Goal: Information Seeking & Learning: Compare options

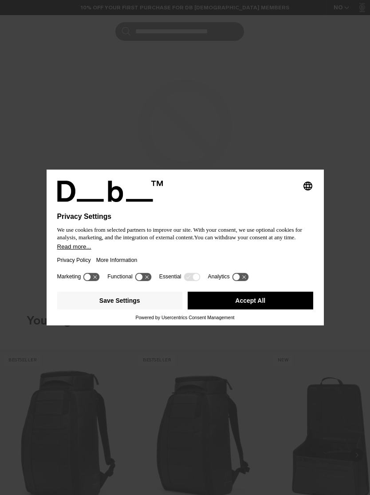
click at [131, 301] on button "Save Settings" at bounding box center [120, 301] width 126 height 18
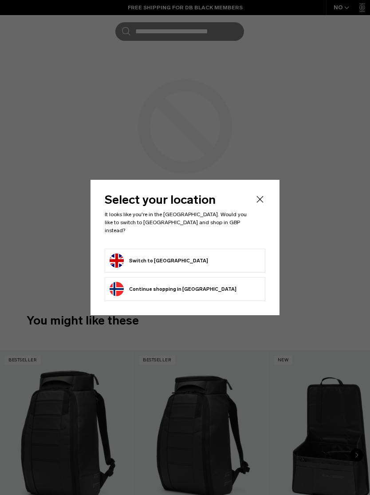
click at [265, 200] on icon "Close" at bounding box center [260, 199] width 11 height 11
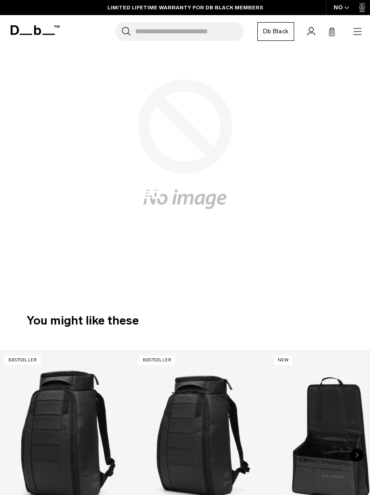
click at [353, 33] on icon "button" at bounding box center [358, 31] width 11 height 11
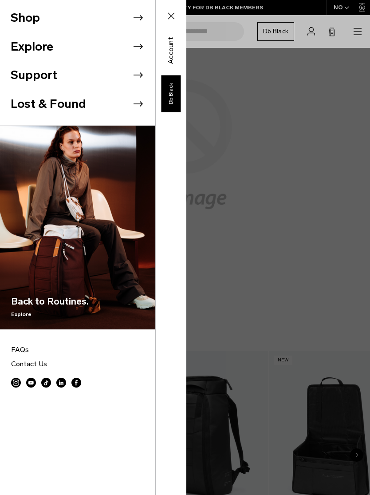
click at [35, 19] on li "Shop" at bounding box center [83, 18] width 145 height 29
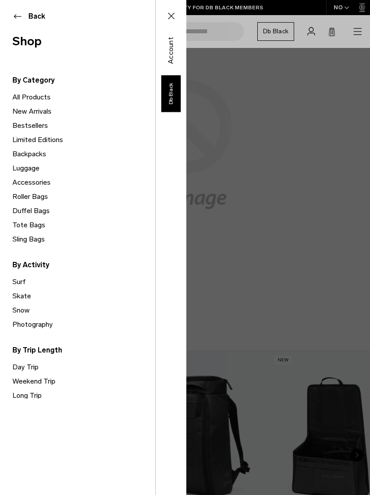
click at [23, 154] on link "Backpacks" at bounding box center [83, 154] width 143 height 14
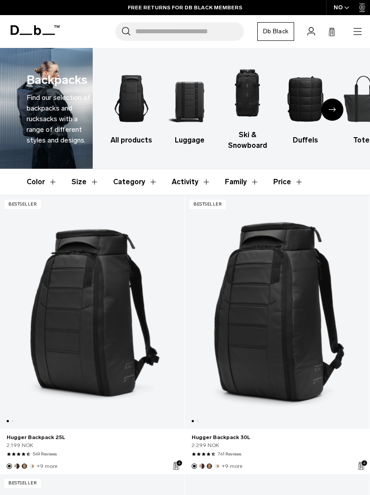
click at [340, 5] on div "NO" at bounding box center [341, 7] width 31 height 15
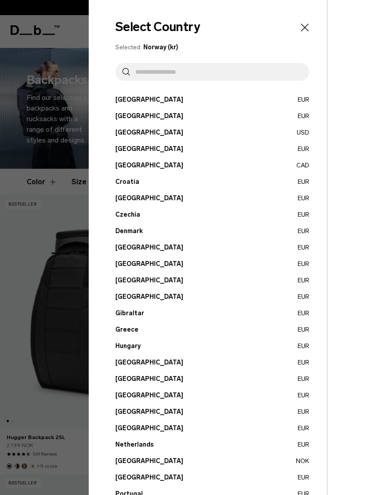
click at [152, 78] on input "text" at bounding box center [216, 72] width 172 height 18
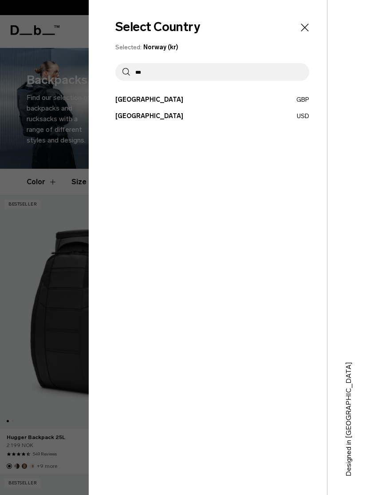
type input "***"
click at [129, 100] on button "United Kingdom GBP" at bounding box center [212, 99] width 194 height 9
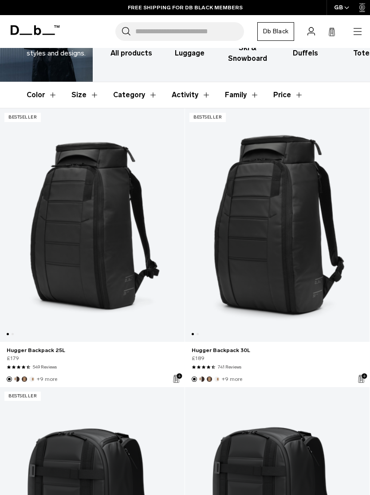
click at [52, 307] on link "Hugger Backpack 25L" at bounding box center [92, 225] width 185 height 234
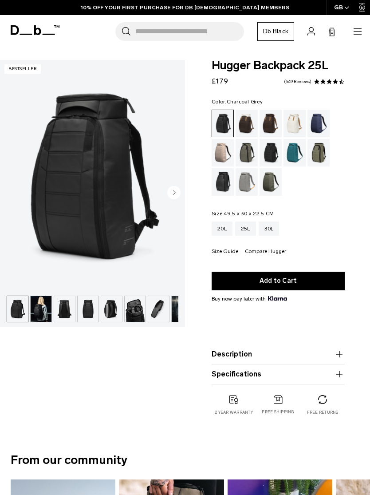
click at [269, 157] on div "Charcoal Grey" at bounding box center [271, 153] width 23 height 28
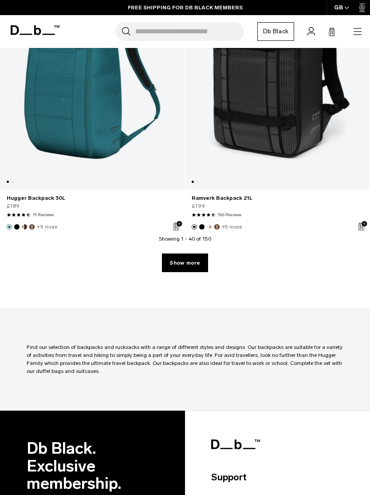
scroll to position [5517, 0]
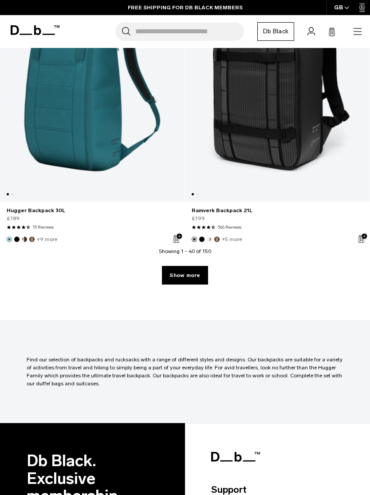
click at [175, 279] on link "Show more" at bounding box center [185, 275] width 46 height 19
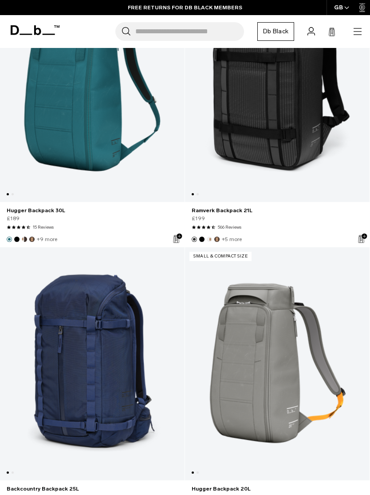
click at [180, 275] on link "Backcountry Backpack 25L" at bounding box center [92, 364] width 185 height 234
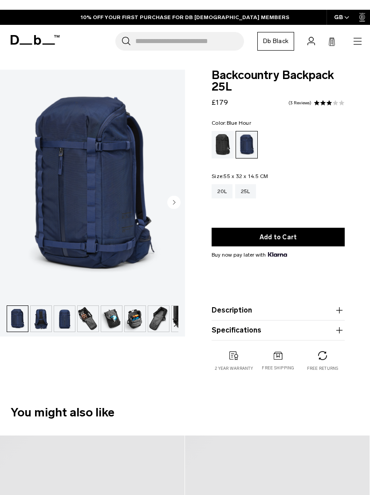
scroll to position [-13, 0]
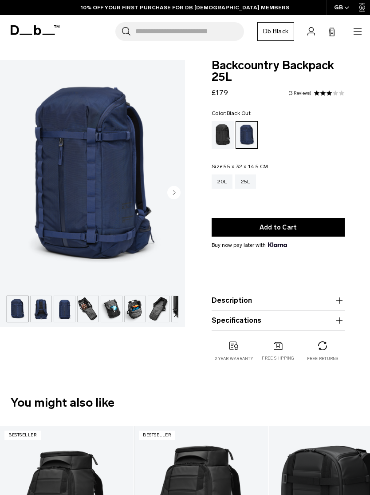
click at [224, 138] on div "Black Out" at bounding box center [223, 135] width 23 height 28
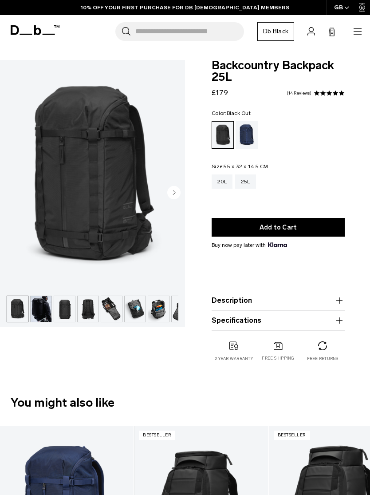
click at [183, 197] on img "1 / 12" at bounding box center [92, 175] width 185 height 231
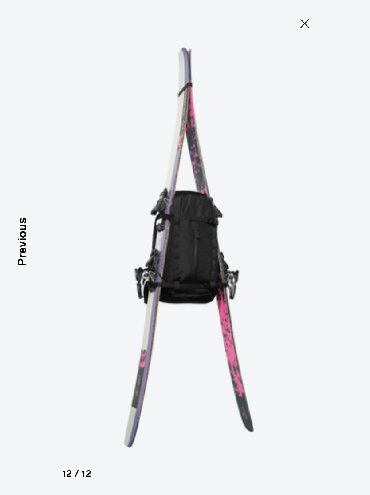
click at [304, 23] on icon at bounding box center [305, 23] width 9 height 9
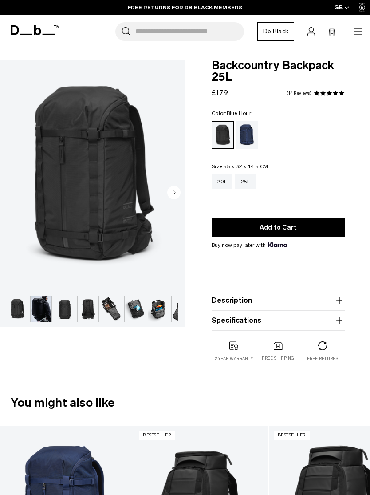
click at [252, 138] on div "Blue Hour" at bounding box center [247, 135] width 23 height 28
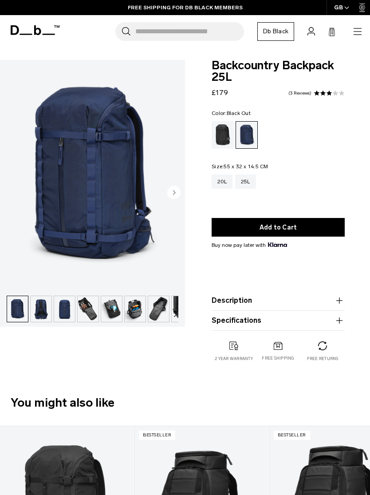
click at [223, 142] on div "Black Out" at bounding box center [223, 135] width 23 height 28
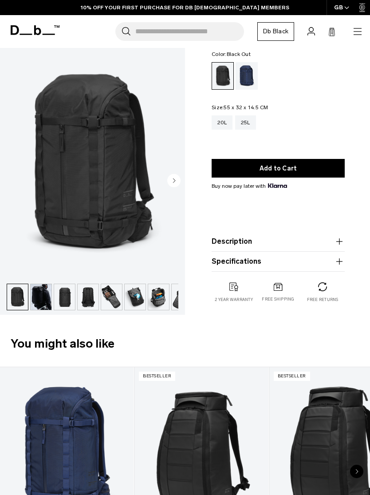
scroll to position [94, 0]
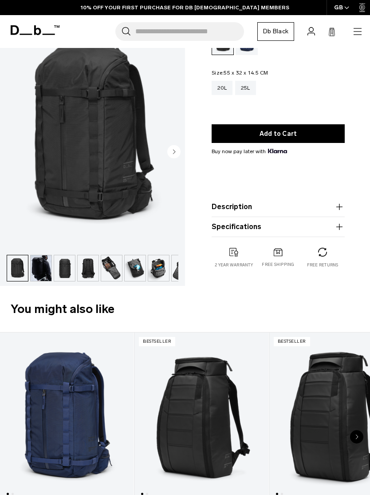
click at [334, 210] on button "Description" at bounding box center [278, 207] width 133 height 11
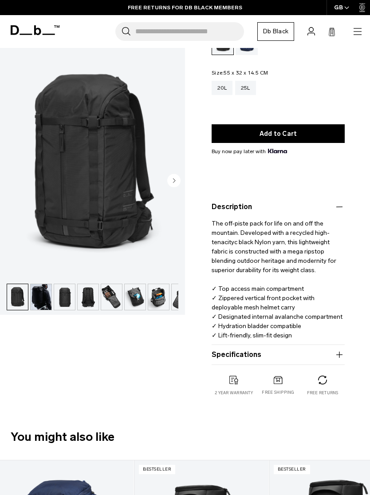
click at [328, 348] on product-accordion "Specifications Volume 25 Litres Dimensions 55 x 32 x 14.5 CM (H x W x D) Weight…" at bounding box center [278, 355] width 133 height 20
click at [326, 354] on button "Specifications" at bounding box center [278, 355] width 133 height 11
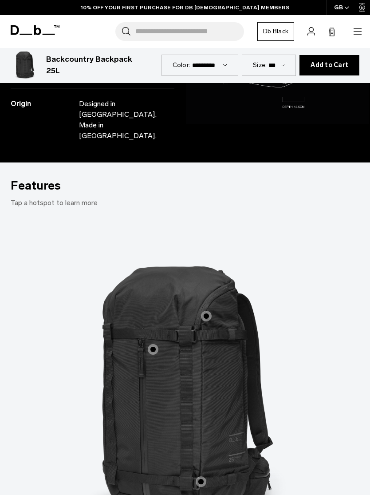
scroll to position [980, 0]
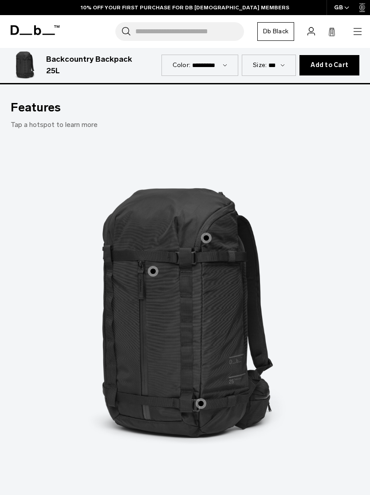
click at [154, 266] on span "1 / 3" at bounding box center [153, 271] width 11 height 11
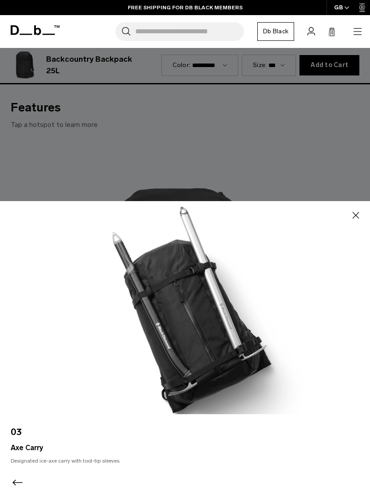
click at [354, 221] on icon "button" at bounding box center [356, 215] width 11 height 11
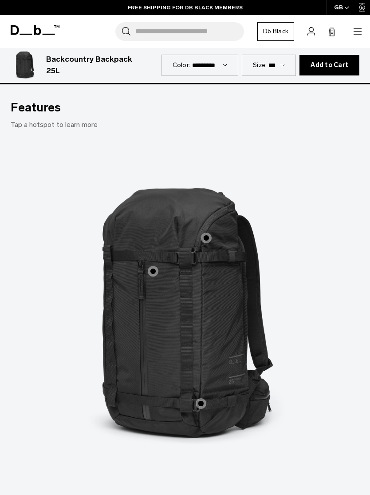
click at [207, 233] on span "1 / 3" at bounding box center [206, 238] width 11 height 11
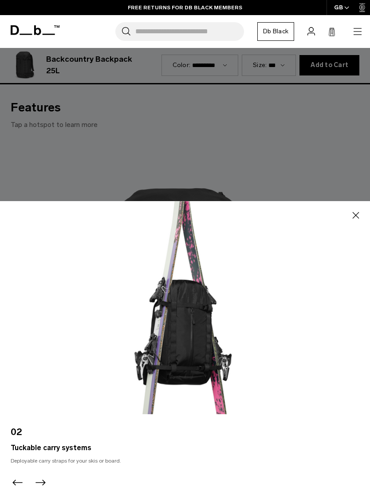
click at [354, 223] on button "Close" at bounding box center [356, 215] width 14 height 14
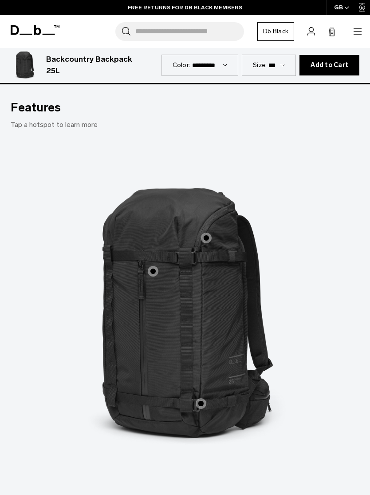
click at [205, 393] on label "Tuckable carry systems" at bounding box center [201, 403] width 21 height 21
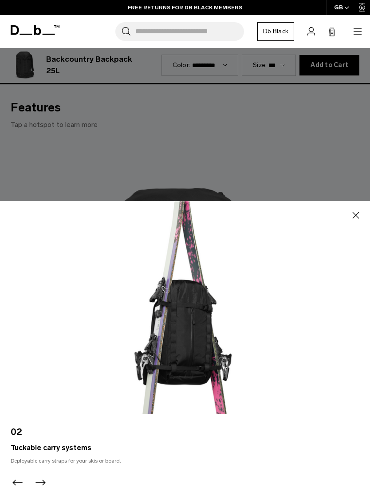
click at [360, 221] on icon "button" at bounding box center [356, 215] width 11 height 11
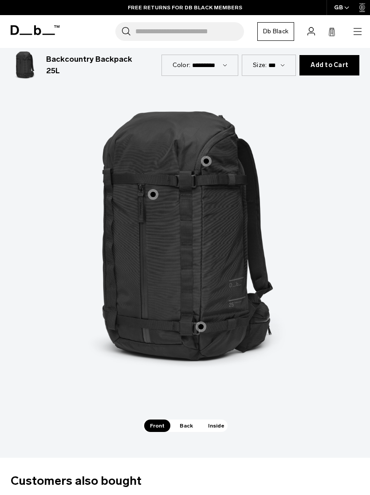
scroll to position [1057, 0]
click at [190, 420] on span "Back" at bounding box center [186, 426] width 25 height 12
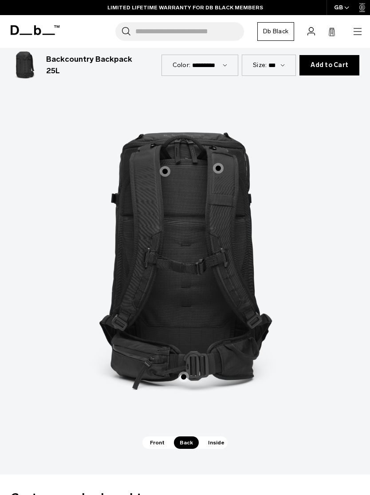
scroll to position [1037, 0]
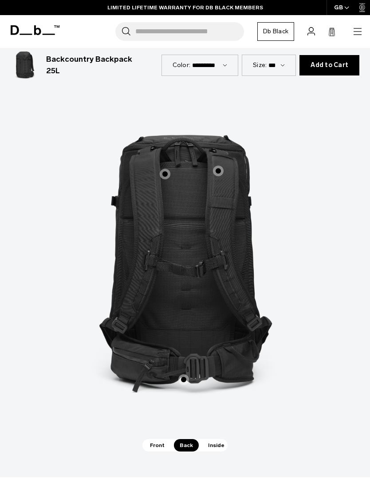
click at [188, 374] on span "2 / 3" at bounding box center [184, 379] width 11 height 11
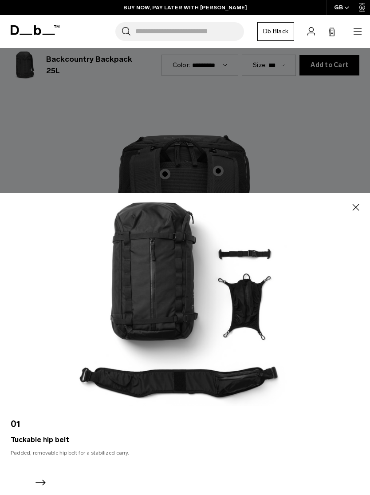
click at [358, 213] on icon "button" at bounding box center [356, 207] width 11 height 11
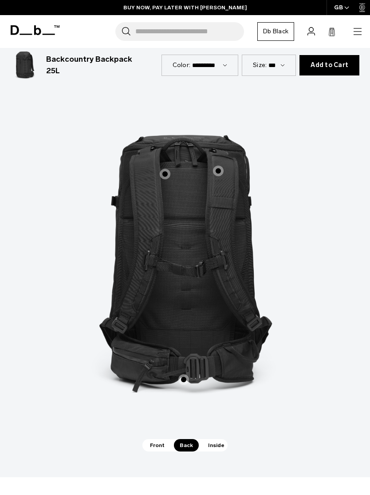
click at [166, 169] on span "2 / 3" at bounding box center [165, 174] width 11 height 11
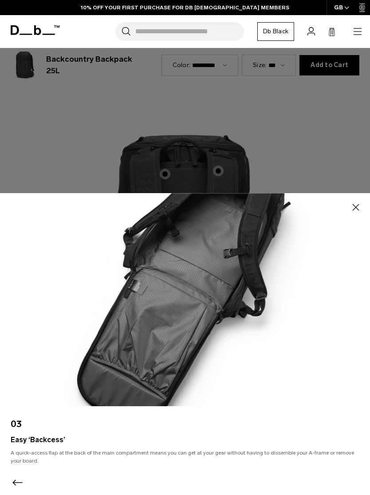
click at [356, 213] on icon "button" at bounding box center [356, 207] width 11 height 11
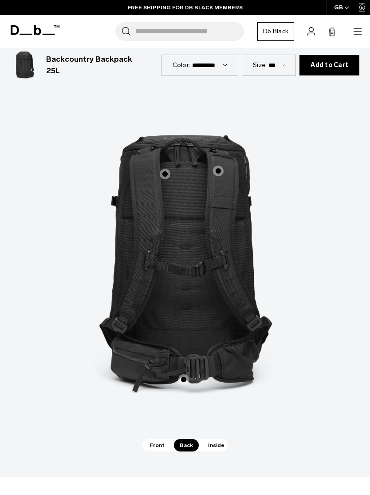
click at [221, 166] on span "2 / 3" at bounding box center [218, 171] width 11 height 11
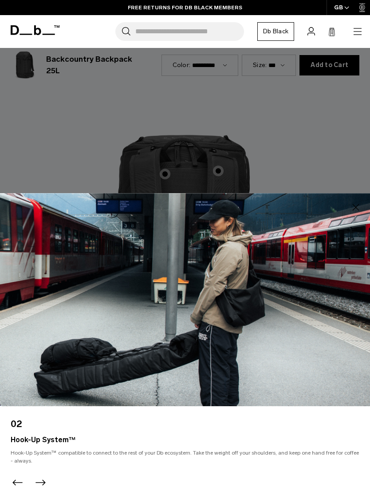
click at [358, 213] on icon "button" at bounding box center [356, 207] width 11 height 11
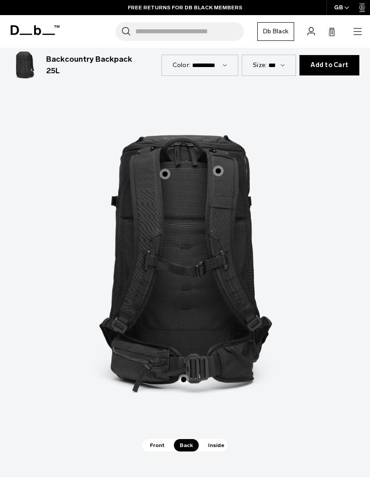
click at [217, 439] on span "Inside" at bounding box center [217, 445] width 28 height 12
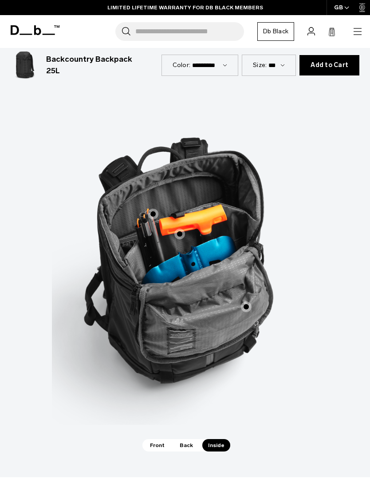
click at [250, 302] on span "3 / 3" at bounding box center [246, 307] width 11 height 11
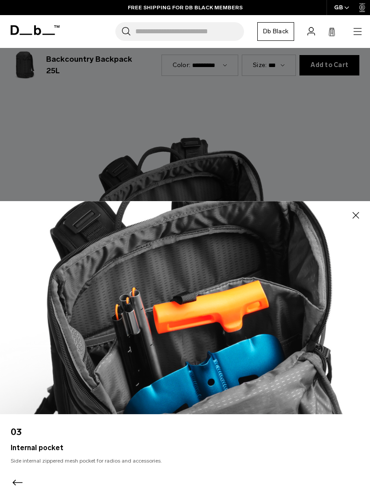
click at [350, 223] on button "Close" at bounding box center [356, 215] width 14 height 14
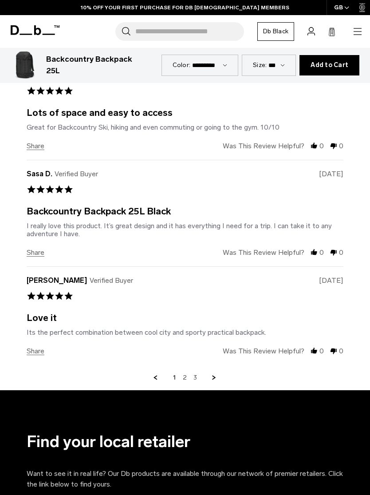
scroll to position [2330, 0]
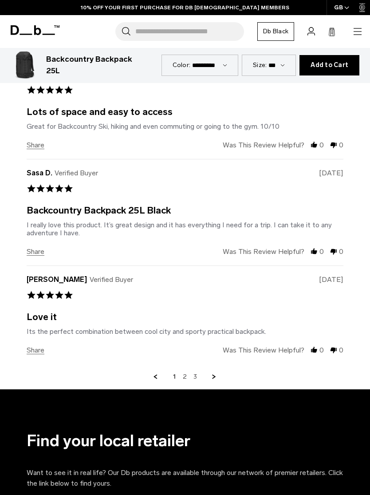
click at [217, 373] on link "Next Page" at bounding box center [215, 377] width 8 height 8
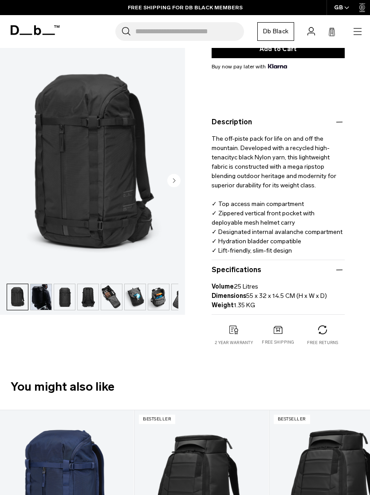
scroll to position [0, 0]
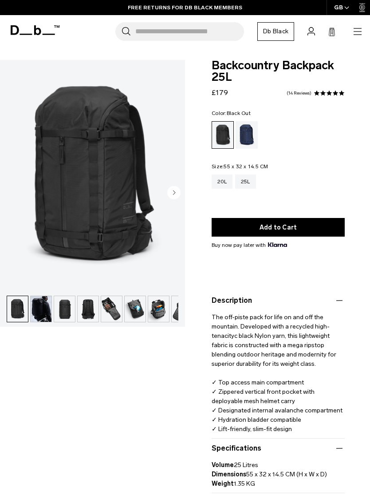
click at [47, 314] on img "button" at bounding box center [41, 309] width 21 height 26
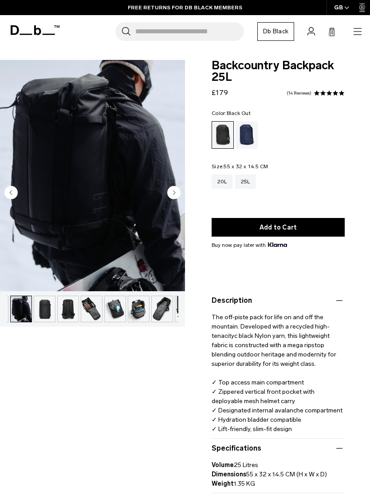
scroll to position [0, 24]
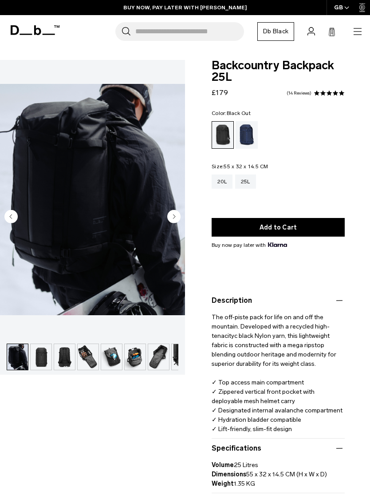
click at [250, 137] on div "Blue Hour" at bounding box center [247, 135] width 23 height 28
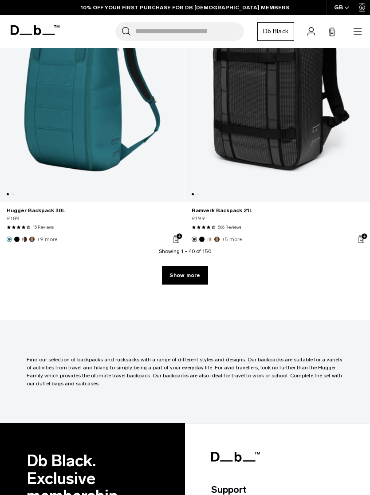
click at [204, 283] on link "Show more" at bounding box center [185, 275] width 46 height 19
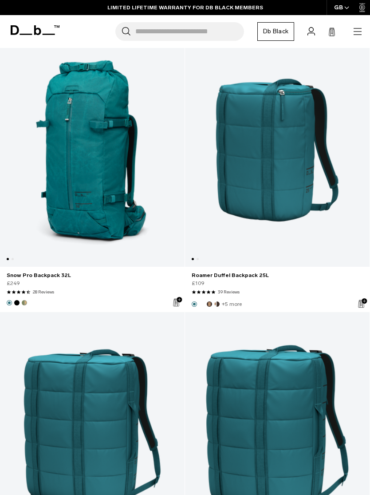
scroll to position [11000, 0]
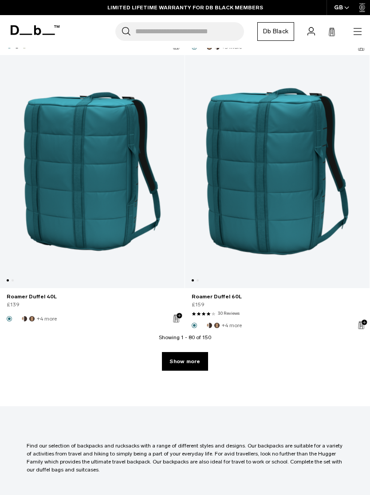
click at [199, 370] on link "Show more" at bounding box center [185, 361] width 46 height 19
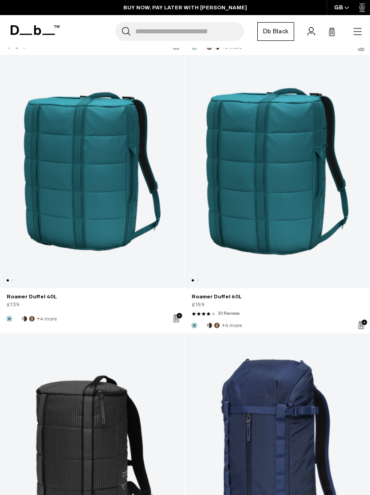
click at [199, 362] on link "Backcountry Backpack 20L" at bounding box center [277, 451] width 185 height 234
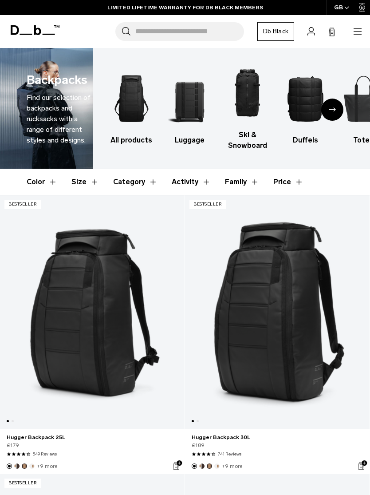
click at [253, 95] on img "3 / 10" at bounding box center [247, 93] width 43 height 64
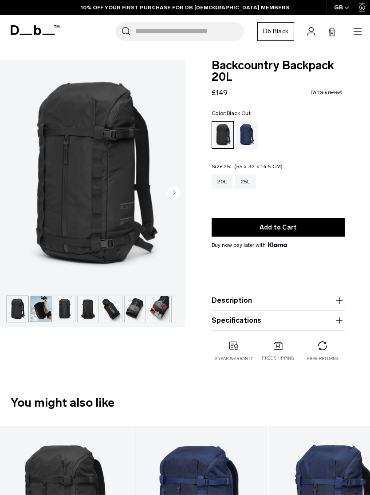
click at [250, 188] on div "25L" at bounding box center [245, 182] width 21 height 14
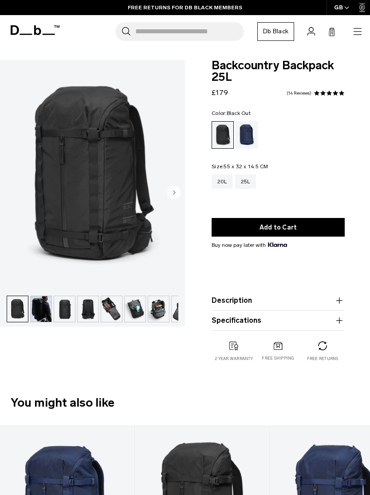
click at [116, 314] on img "button" at bounding box center [111, 309] width 21 height 26
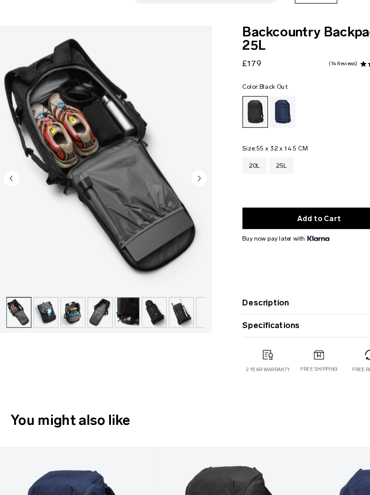
scroll to position [14, 0]
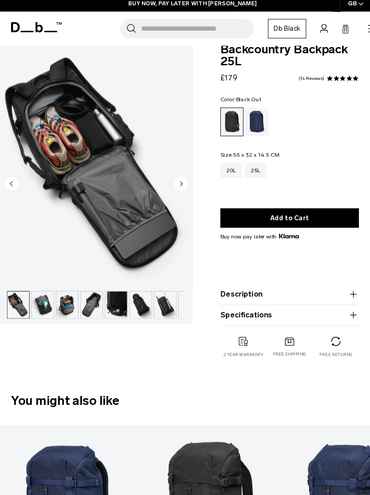
click at [174, 179] on circle "Next slide" at bounding box center [173, 180] width 13 height 13
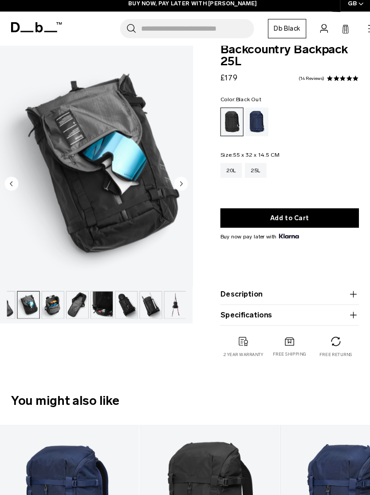
scroll to position [0, 109]
click at [175, 179] on icon "Next slide" at bounding box center [175, 181] width 2 height 4
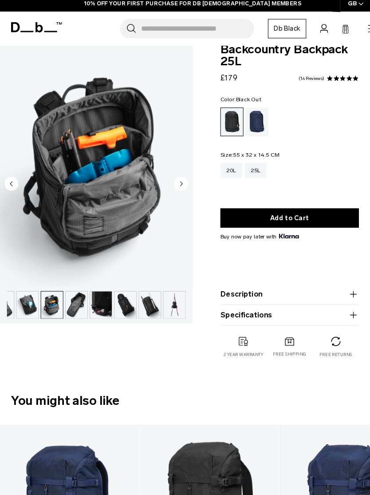
scroll to position [12, 0]
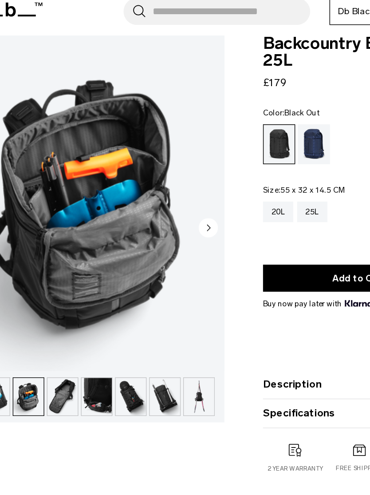
click at [110, 284] on img "button" at bounding box center [120, 297] width 21 height 26
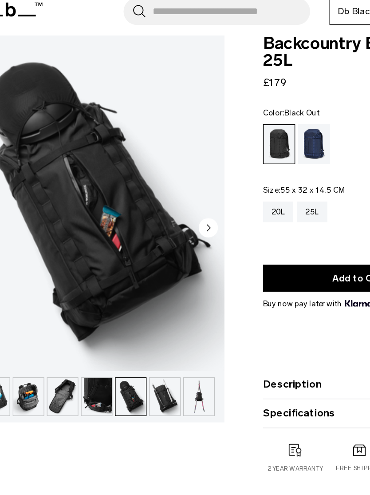
click at [134, 284] on img "button" at bounding box center [144, 297] width 21 height 26
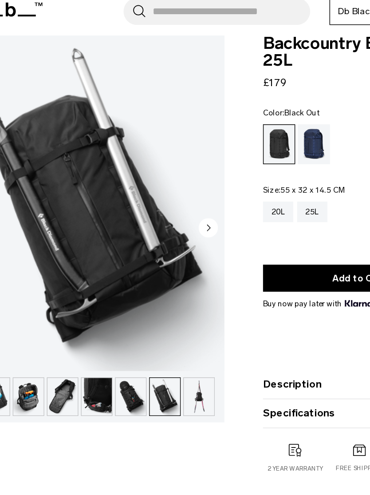
click at [157, 284] on img "button" at bounding box center [167, 297] width 21 height 26
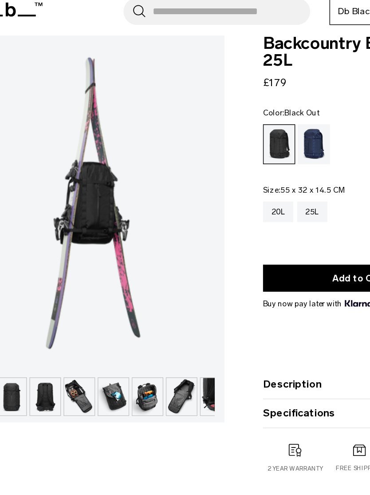
scroll to position [0, 27]
click at [122, 284] on img "button" at bounding box center [132, 297] width 21 height 26
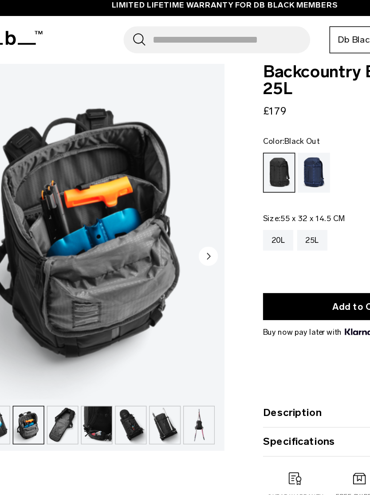
scroll to position [0, 0]
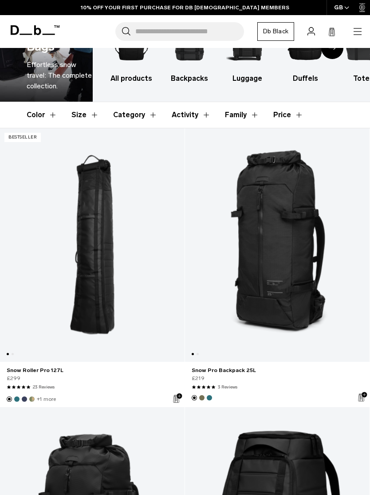
click at [299, 297] on link "Snow Pro Backpack 25L" at bounding box center [277, 245] width 185 height 234
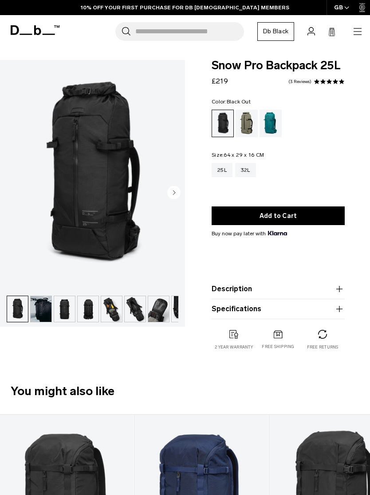
click at [49, 310] on img "button" at bounding box center [41, 309] width 21 height 26
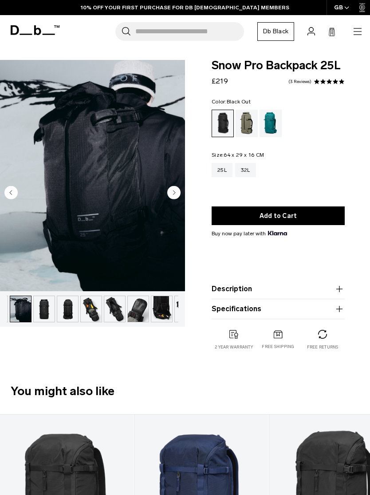
scroll to position [0, 24]
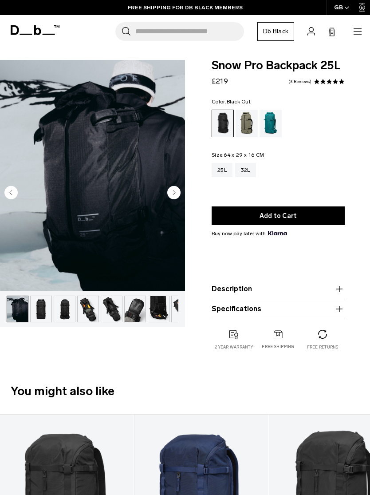
click at [48, 316] on img "button" at bounding box center [41, 309] width 21 height 26
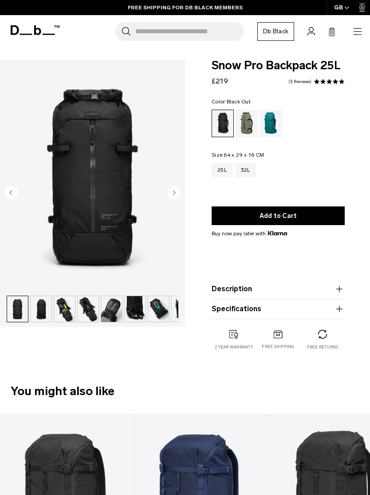
click at [51, 313] on img "button" at bounding box center [41, 309] width 21 height 26
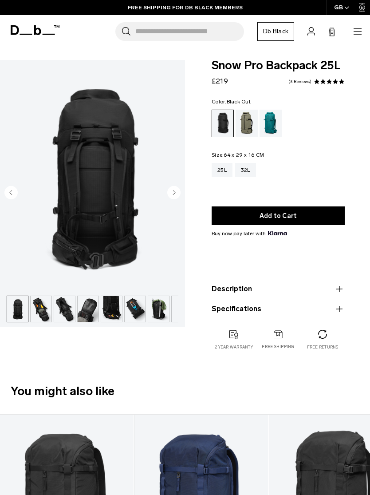
click at [48, 311] on img "button" at bounding box center [41, 309] width 21 height 26
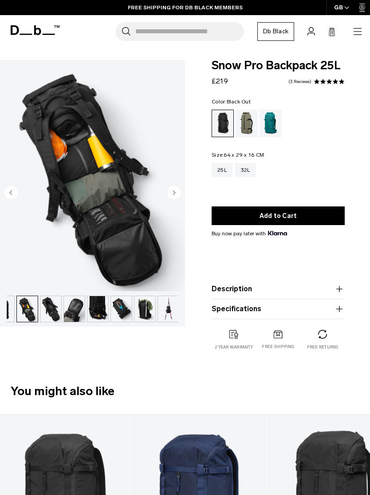
scroll to position [0, 85]
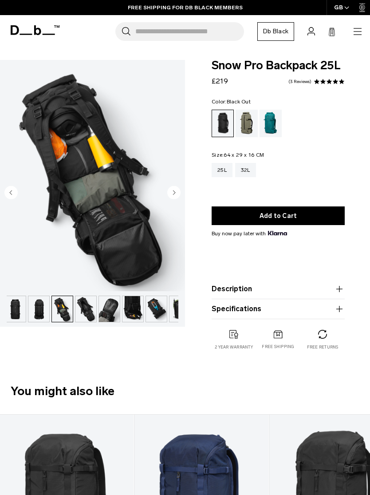
click at [43, 313] on img "button" at bounding box center [38, 309] width 21 height 26
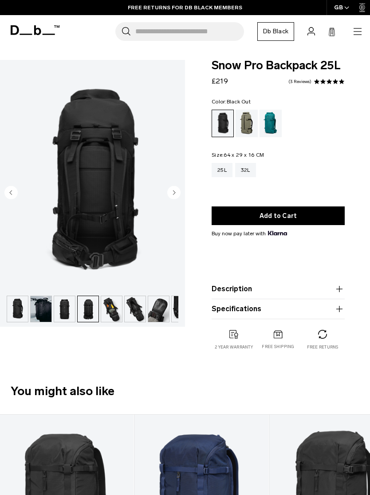
scroll to position [0, 0]
click at [48, 310] on img "button" at bounding box center [41, 309] width 21 height 26
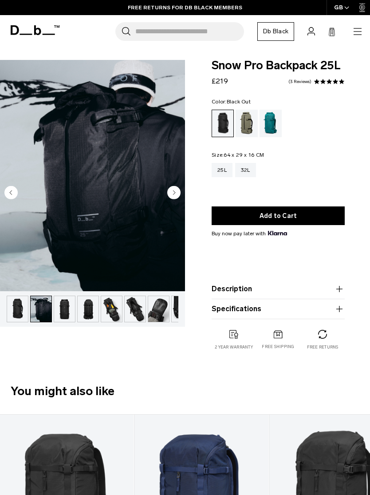
click at [13, 310] on img "button" at bounding box center [17, 309] width 21 height 26
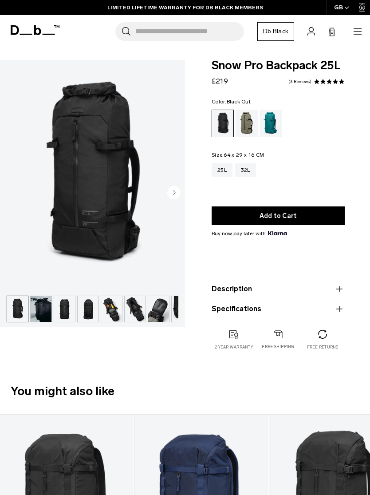
click at [65, 313] on img "button" at bounding box center [64, 309] width 21 height 26
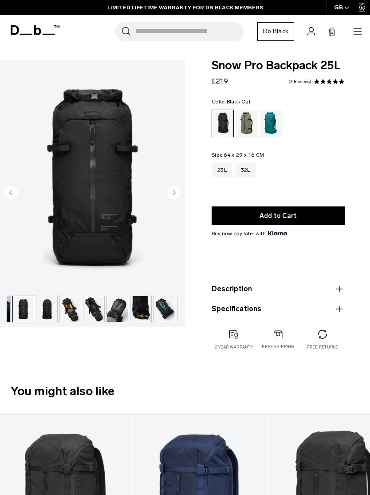
scroll to position [0, 47]
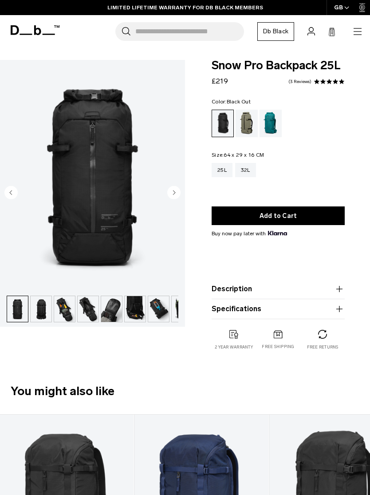
click at [67, 311] on img "button" at bounding box center [64, 309] width 21 height 26
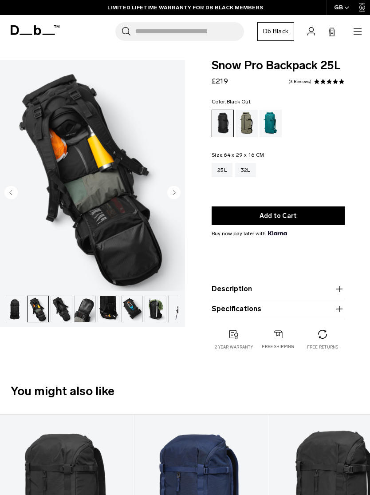
scroll to position [0, 85]
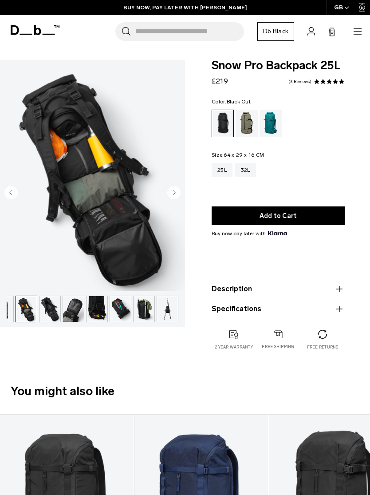
click at [59, 313] on img "button" at bounding box center [50, 309] width 21 height 26
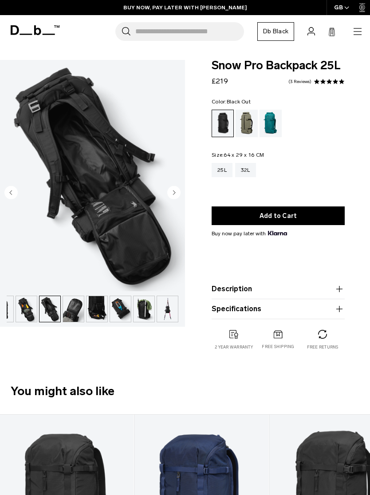
click at [66, 314] on img "button" at bounding box center [73, 309] width 21 height 26
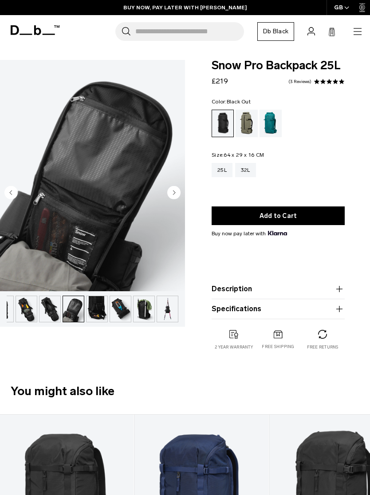
click at [46, 313] on img "button" at bounding box center [50, 309] width 21 height 26
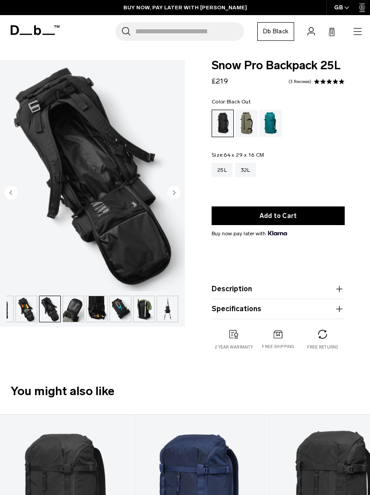
click at [31, 314] on img "button" at bounding box center [26, 309] width 21 height 26
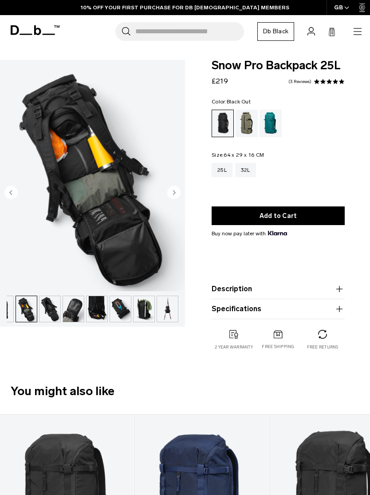
click at [53, 311] on img "button" at bounding box center [50, 309] width 21 height 26
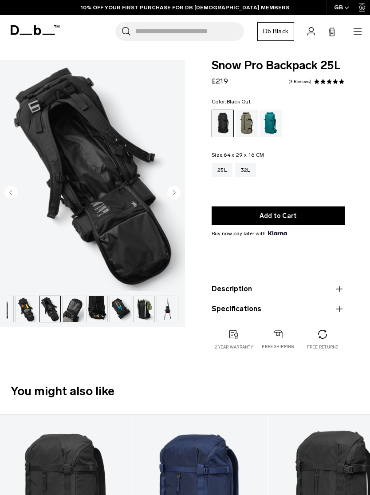
click at [64, 312] on img "button" at bounding box center [73, 309] width 21 height 26
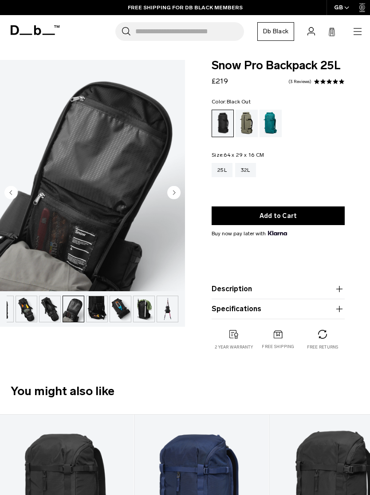
click at [28, 312] on img "button" at bounding box center [26, 309] width 21 height 26
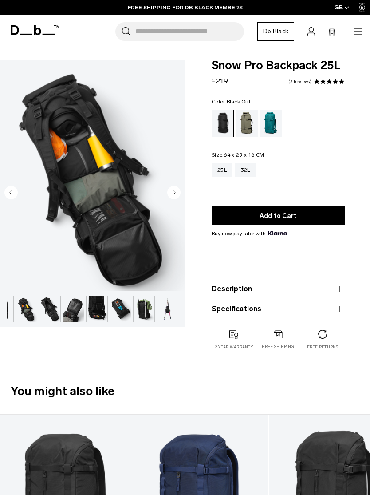
click at [57, 315] on img "button" at bounding box center [50, 309] width 21 height 26
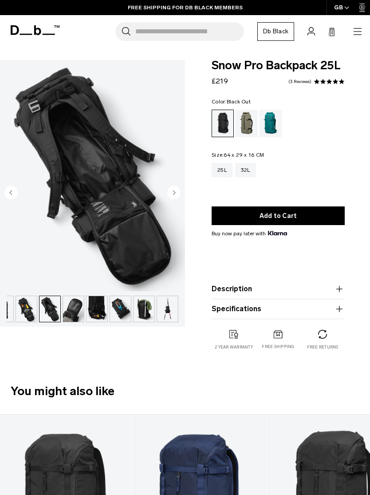
click at [70, 315] on img "button" at bounding box center [73, 309] width 21 height 26
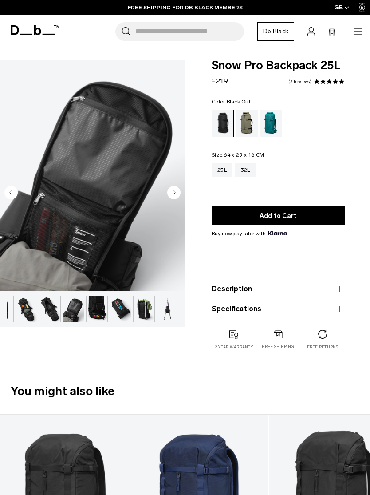
scroll to position [0, 1]
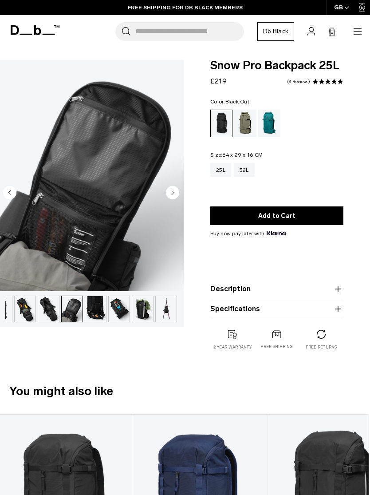
click at [72, 313] on img "button" at bounding box center [72, 309] width 21 height 26
click at [82, 308] on img "button" at bounding box center [72, 309] width 21 height 26
click at [87, 309] on img "button" at bounding box center [95, 309] width 21 height 26
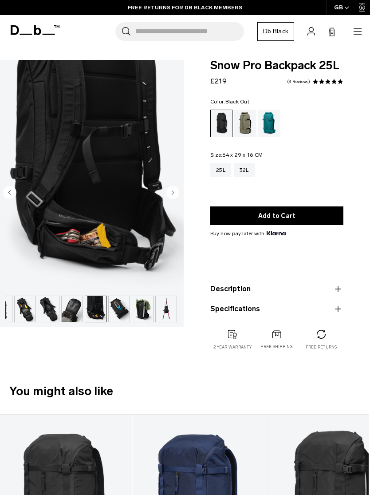
click at [92, 312] on img "button" at bounding box center [95, 309] width 21 height 26
click at [97, 308] on img "button" at bounding box center [95, 309] width 21 height 26
click at [112, 308] on img "button" at bounding box center [119, 309] width 21 height 26
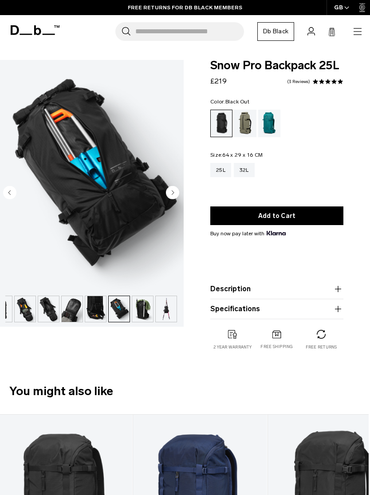
click at [122, 305] on img "button" at bounding box center [119, 309] width 21 height 26
click at [139, 316] on img "button" at bounding box center [142, 309] width 21 height 26
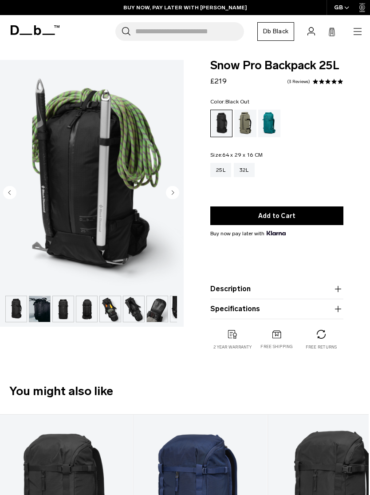
scroll to position [0, 0]
click at [77, 304] on img "button" at bounding box center [86, 309] width 21 height 26
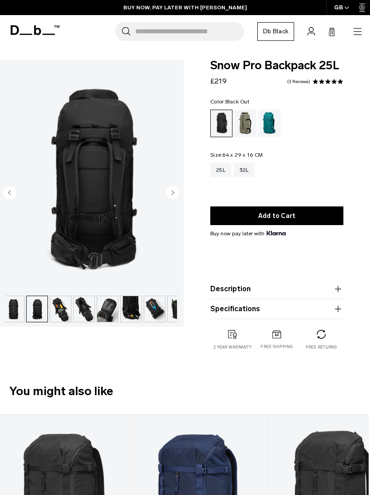
scroll to position [0, 71]
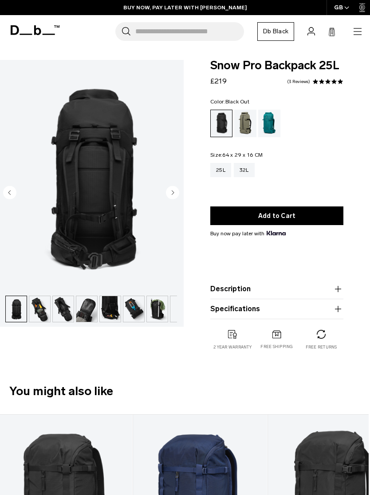
click at [337, 310] on icon "button" at bounding box center [338, 309] width 11 height 11
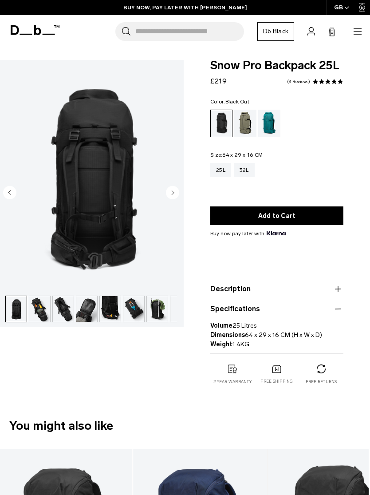
click at [344, 282] on div "Snow Pro Backpack 25L £219 5.0 star rating 3 Reviews Color: Black Out Out of st…" at bounding box center [277, 231] width 187 height 343
click at [343, 290] on icon "button" at bounding box center [338, 289] width 11 height 11
